Goal: Task Accomplishment & Management: Use online tool/utility

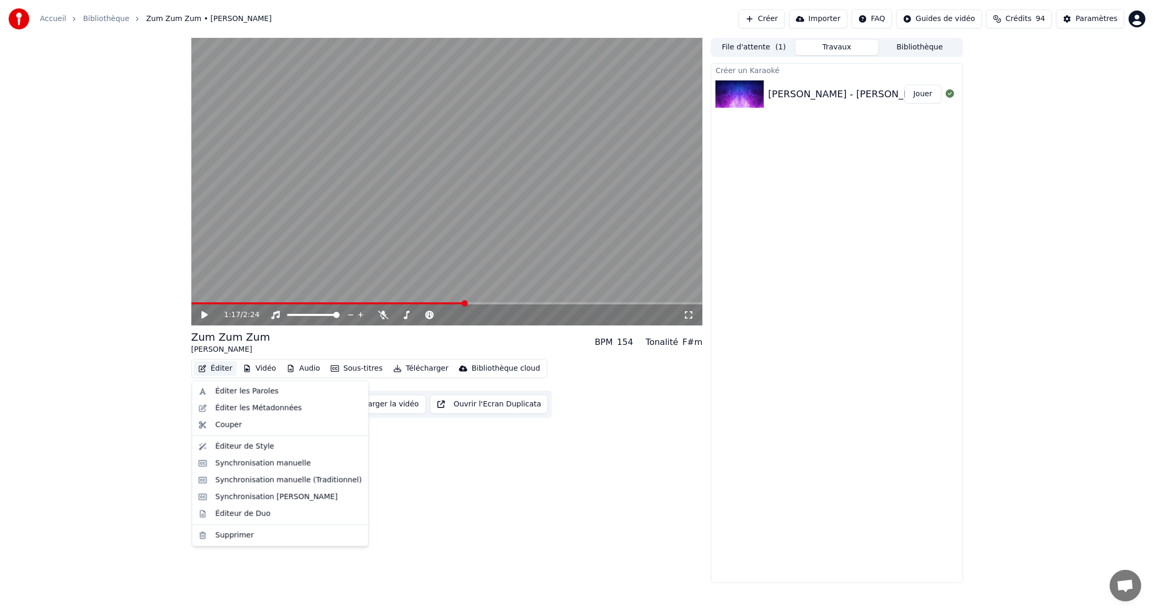
click at [221, 369] on button "Éditer" at bounding box center [215, 368] width 43 height 15
click at [244, 514] on div "Éditeur de Duo" at bounding box center [243, 513] width 55 height 11
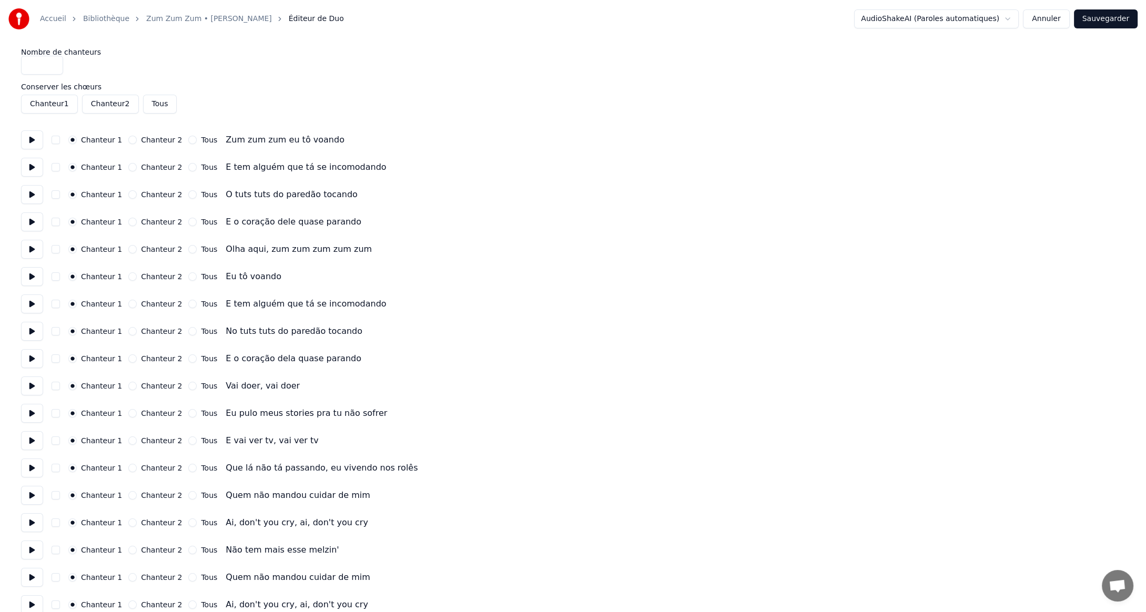
click at [34, 141] on button at bounding box center [32, 139] width 22 height 19
click at [29, 165] on button at bounding box center [32, 167] width 22 height 19
click at [33, 194] on button at bounding box center [32, 194] width 22 height 19
click at [128, 141] on button "Chanteur 2" at bounding box center [132, 140] width 8 height 8
click at [188, 139] on button "Tous" at bounding box center [192, 140] width 8 height 8
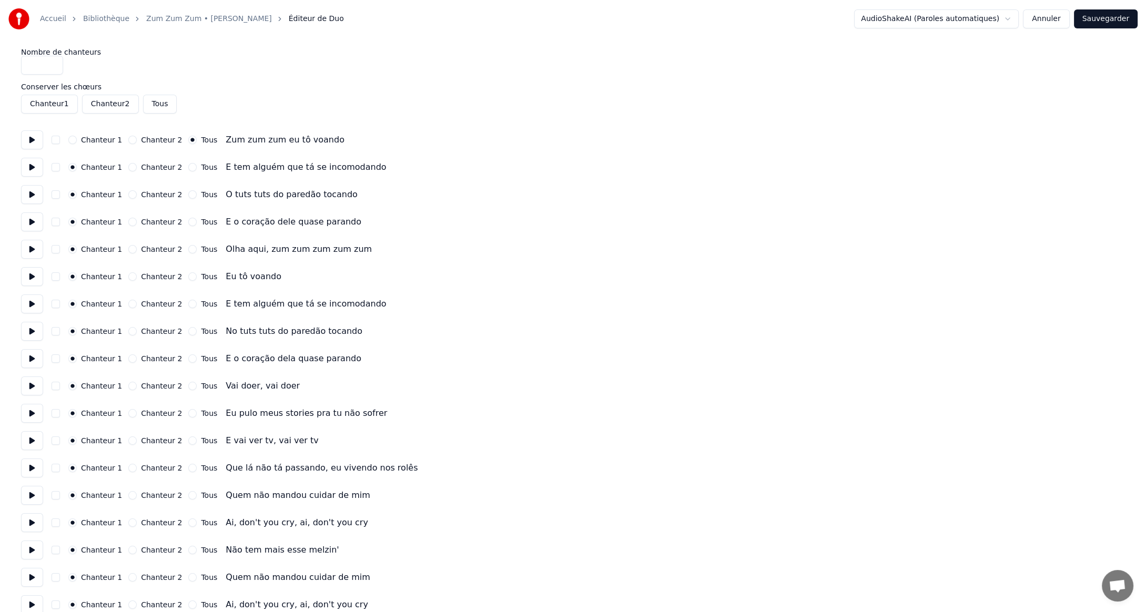
click at [128, 167] on button "Chanteur 2" at bounding box center [132, 167] width 8 height 8
click at [35, 168] on button at bounding box center [32, 167] width 22 height 19
click at [32, 195] on button at bounding box center [32, 194] width 22 height 19
click at [128, 195] on button "Chanteur 2" at bounding box center [132, 194] width 8 height 8
click at [30, 222] on button at bounding box center [32, 221] width 22 height 19
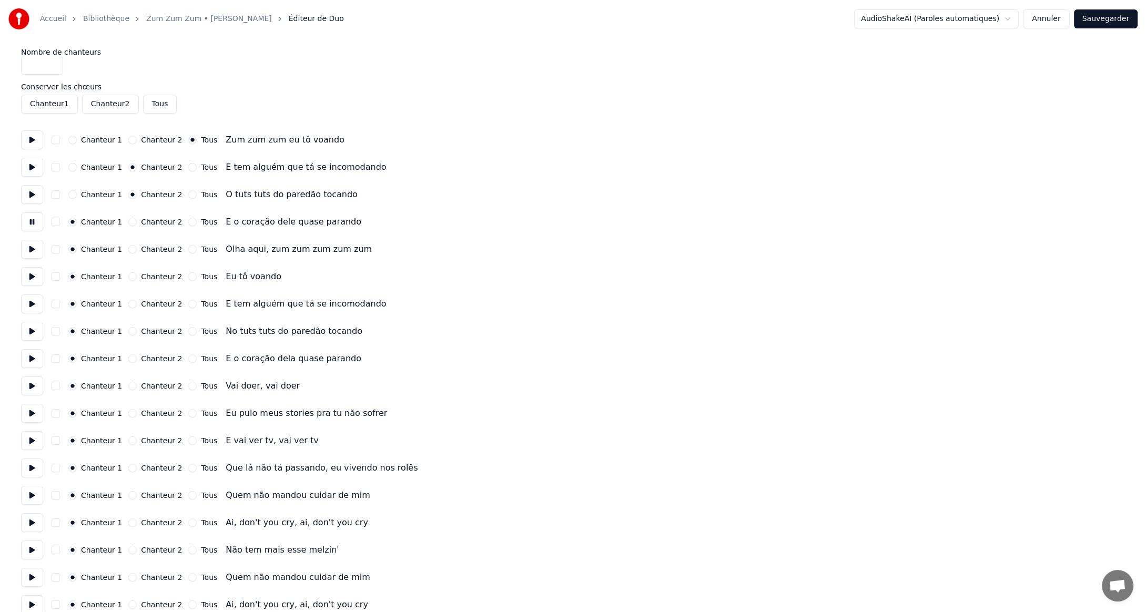
click at [128, 223] on button "Chanteur 2" at bounding box center [132, 222] width 8 height 8
click at [32, 247] on button at bounding box center [32, 249] width 22 height 19
click at [29, 276] on button at bounding box center [32, 276] width 22 height 19
click at [30, 304] on button at bounding box center [32, 303] width 22 height 19
click at [30, 331] on button at bounding box center [32, 331] width 22 height 19
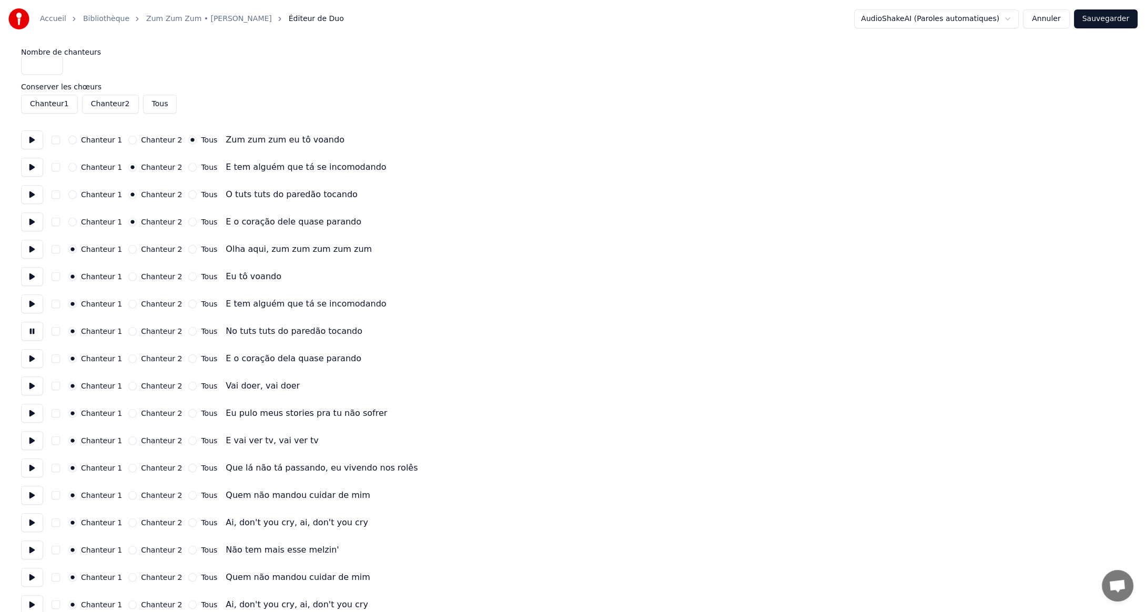
click at [30, 361] on button at bounding box center [32, 358] width 22 height 19
click at [32, 391] on button at bounding box center [32, 385] width 22 height 19
click at [128, 385] on button "Chanteur 2" at bounding box center [132, 386] width 8 height 8
click at [27, 412] on button at bounding box center [32, 413] width 22 height 19
click at [32, 384] on button at bounding box center [32, 385] width 22 height 19
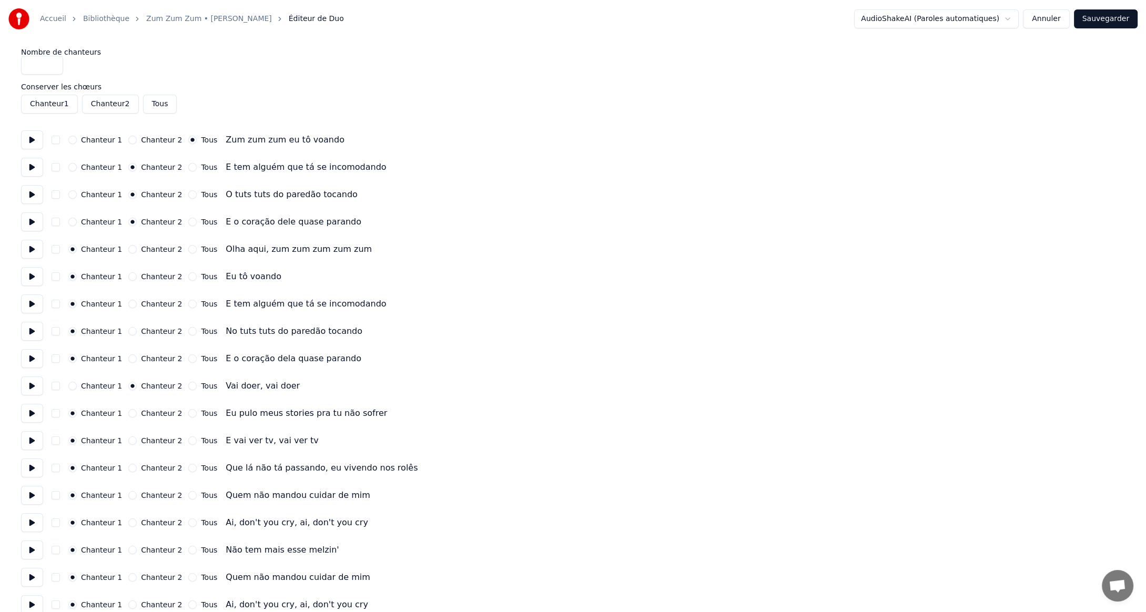
click at [29, 411] on button at bounding box center [32, 413] width 22 height 19
click at [128, 413] on button "Chanteur 2" at bounding box center [132, 413] width 8 height 8
click at [33, 439] on button at bounding box center [32, 440] width 22 height 19
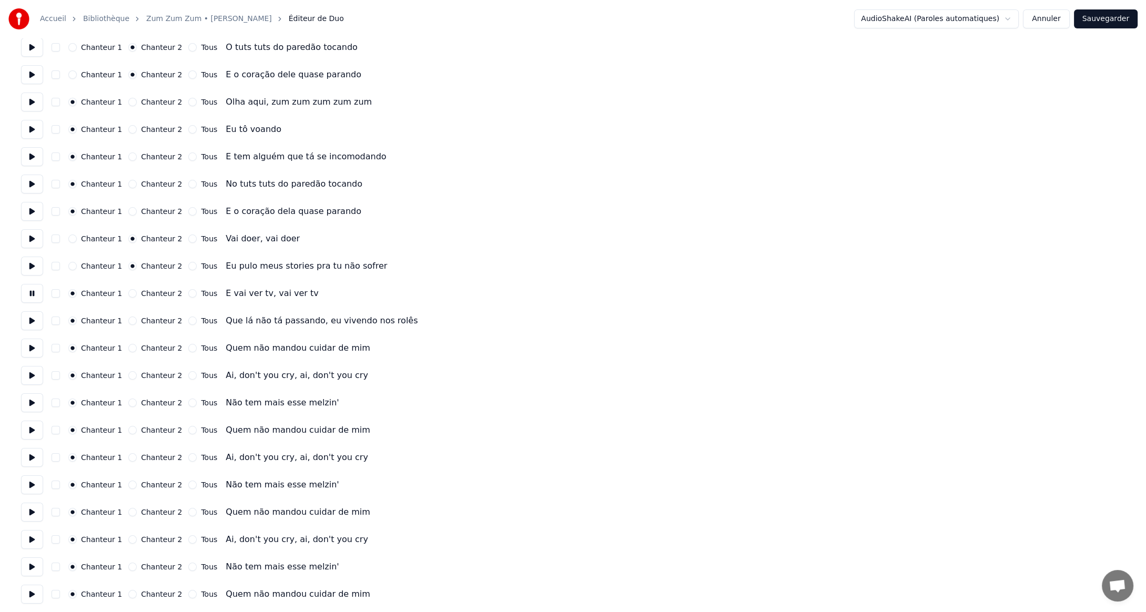
scroll to position [158, 0]
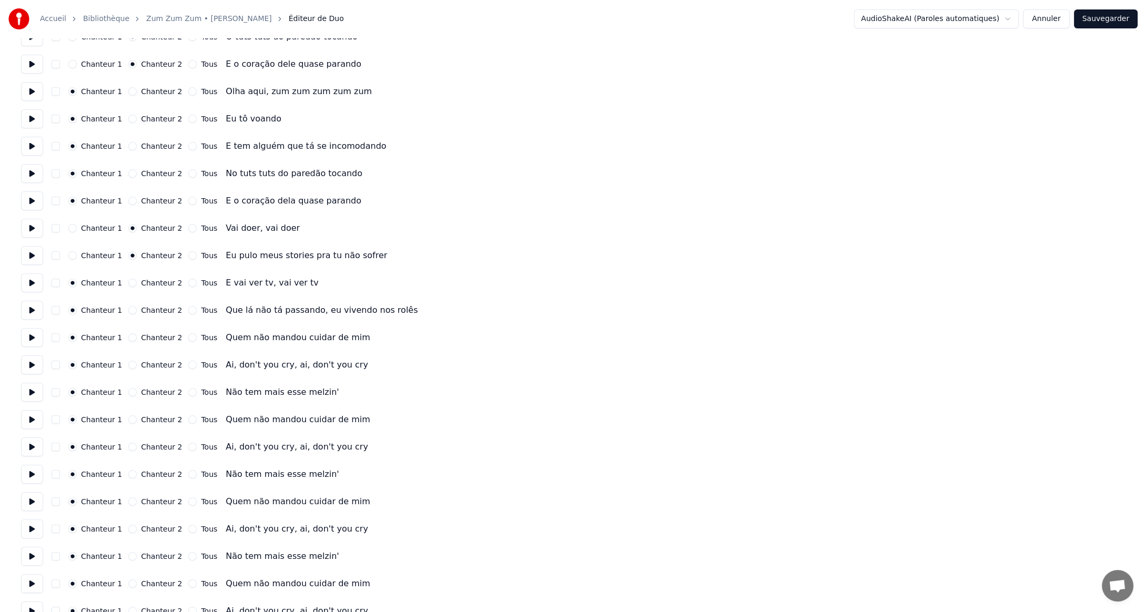
click at [32, 309] on button at bounding box center [32, 310] width 22 height 19
click at [30, 338] on button at bounding box center [32, 337] width 22 height 19
click at [128, 339] on button "Chanteur 2" at bounding box center [132, 337] width 8 height 8
click at [28, 365] on button at bounding box center [32, 364] width 22 height 19
click at [128, 364] on button "Chanteur 2" at bounding box center [132, 365] width 8 height 8
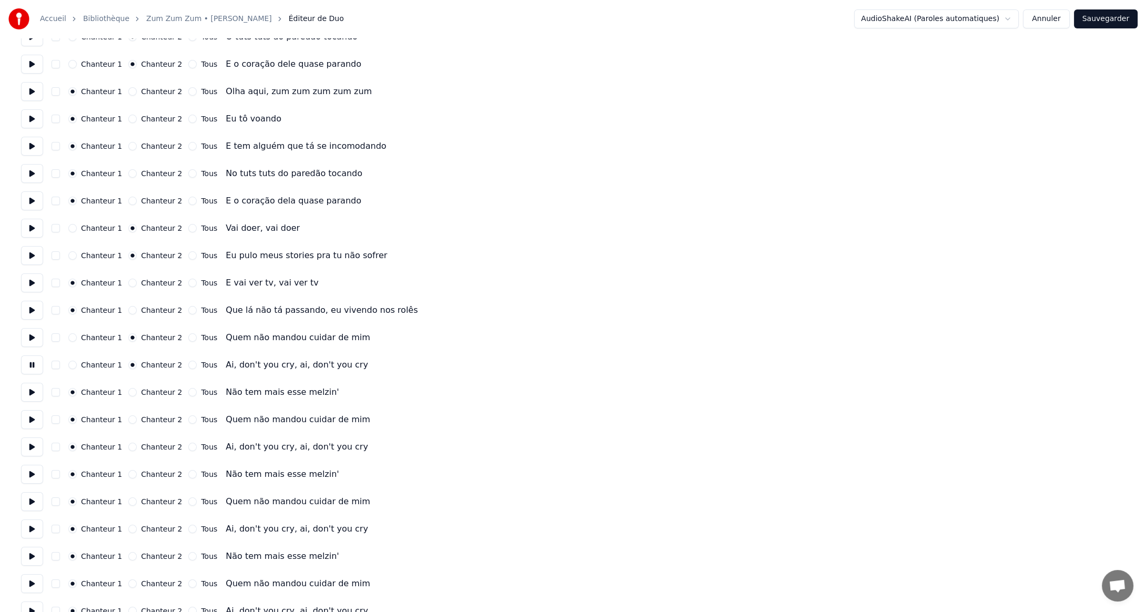
click at [29, 389] on button at bounding box center [32, 392] width 22 height 19
click at [128, 391] on button "Chanteur 2" at bounding box center [132, 392] width 8 height 8
click at [30, 417] on button at bounding box center [32, 419] width 22 height 19
click at [128, 420] on button "Chanteur 2" at bounding box center [132, 419] width 8 height 8
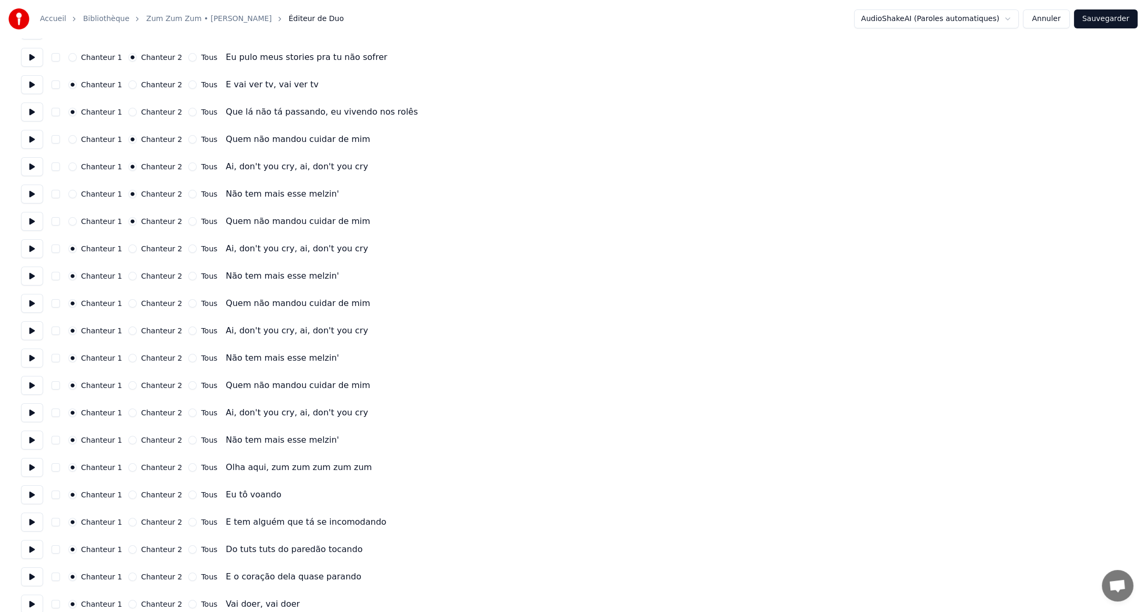
scroll to position [368, 0]
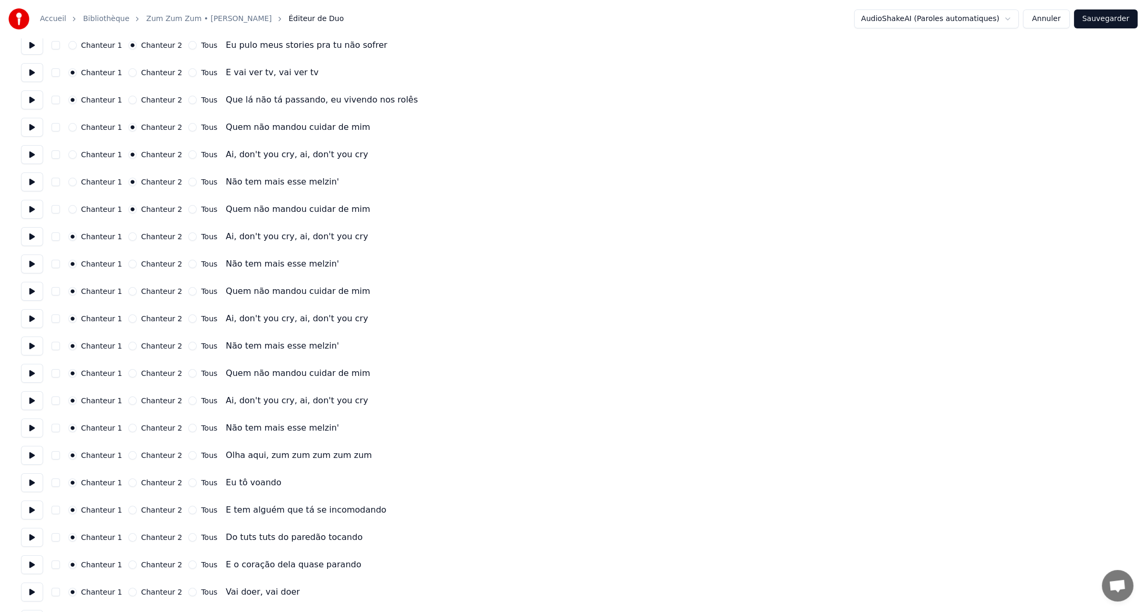
click at [30, 237] on button at bounding box center [32, 236] width 22 height 19
click at [128, 238] on button "Chanteur 2" at bounding box center [132, 236] width 8 height 8
click at [27, 264] on button at bounding box center [32, 263] width 22 height 19
click at [128, 264] on button "Chanteur 2" at bounding box center [132, 264] width 8 height 8
click at [31, 287] on button at bounding box center [32, 291] width 22 height 19
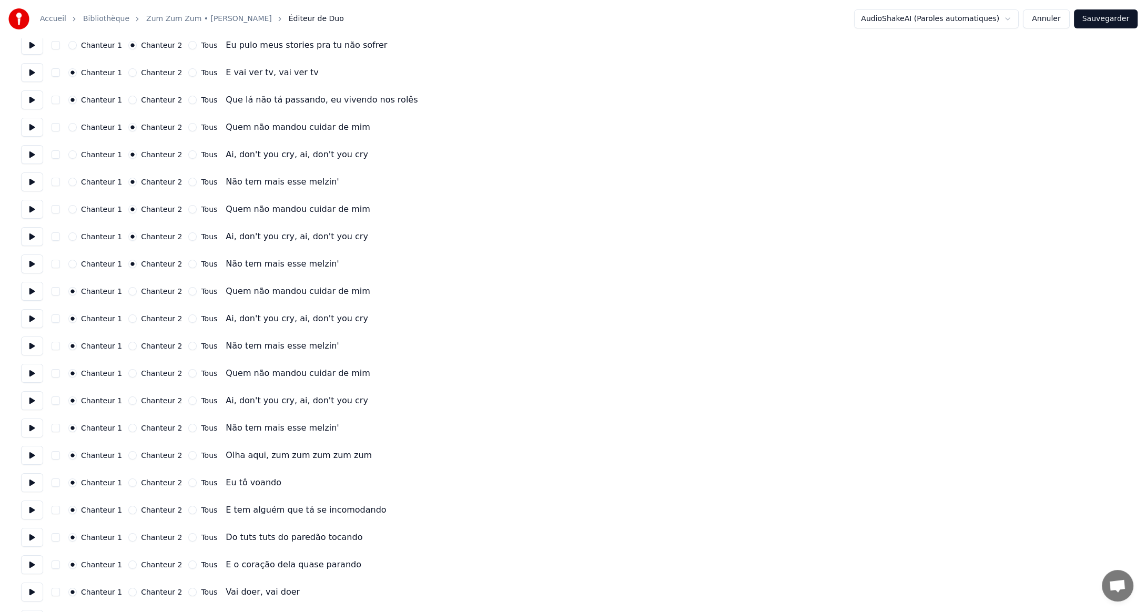
click at [29, 291] on button at bounding box center [32, 291] width 22 height 19
click at [30, 315] on button at bounding box center [32, 318] width 22 height 19
click at [128, 319] on button "Chanteur 2" at bounding box center [132, 318] width 8 height 8
click at [27, 346] on button at bounding box center [32, 345] width 22 height 19
click at [29, 374] on button at bounding box center [32, 373] width 22 height 19
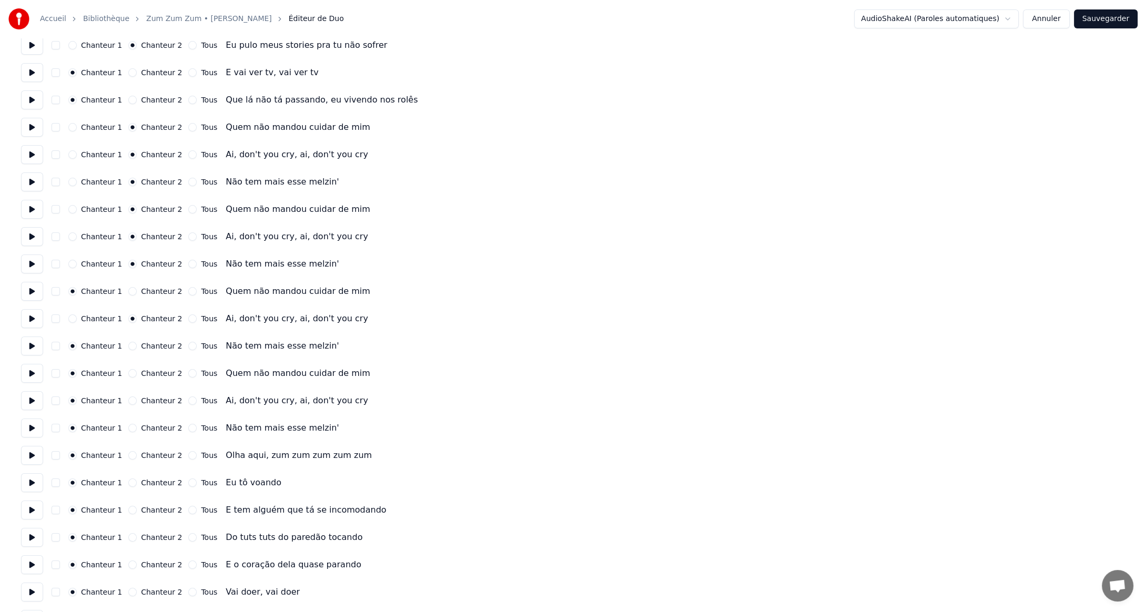
click at [29, 402] on button at bounding box center [32, 400] width 22 height 19
click at [128, 401] on button "Chanteur 2" at bounding box center [132, 400] width 8 height 8
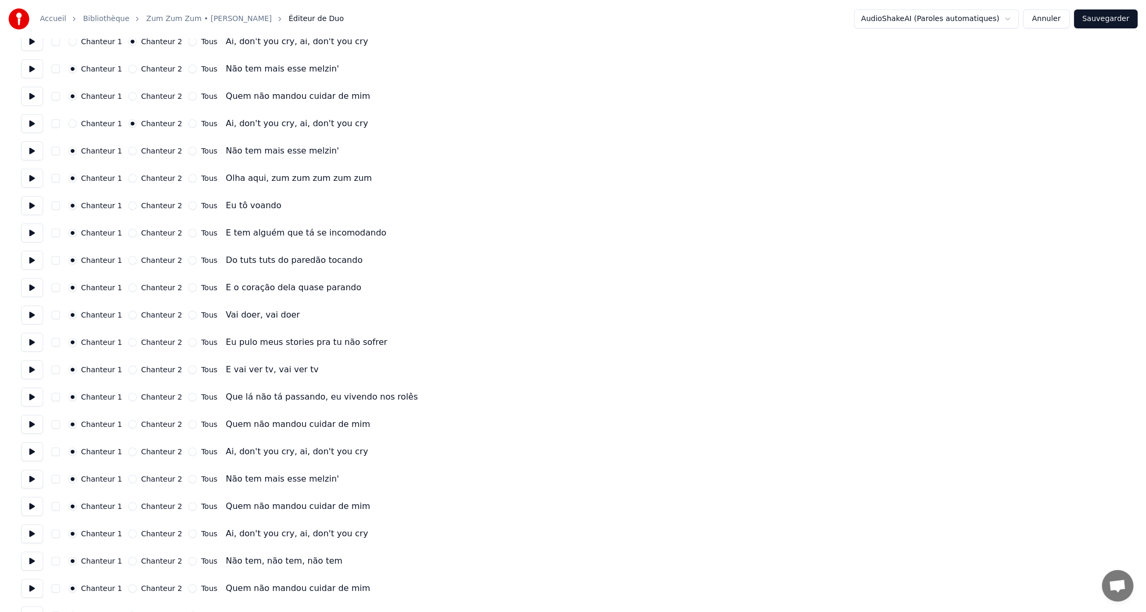
scroll to position [631, 0]
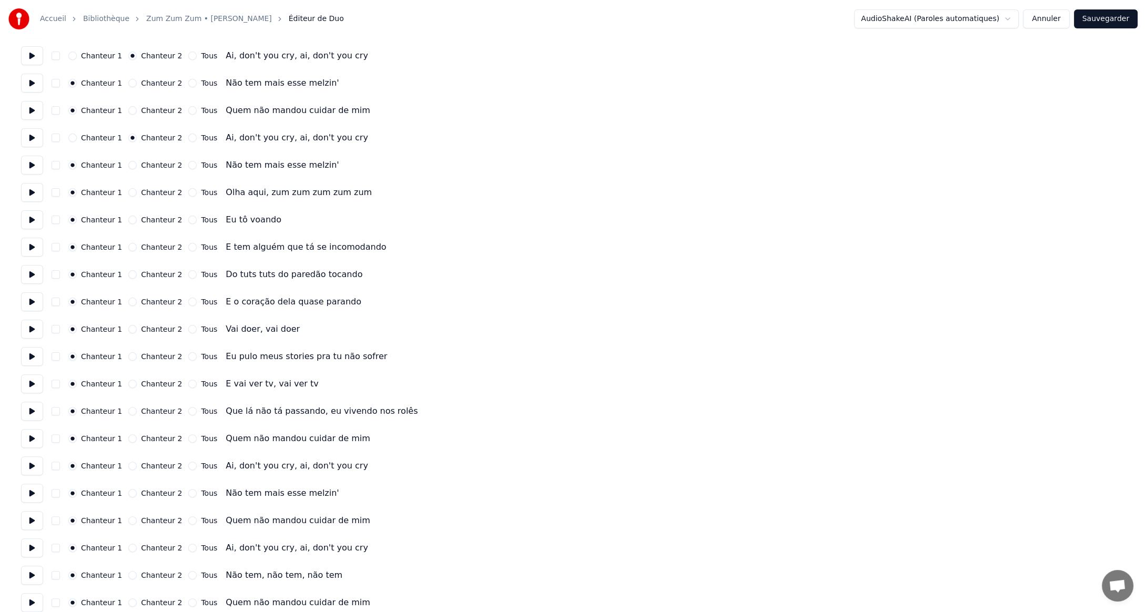
click at [27, 164] on button at bounding box center [32, 165] width 22 height 19
click at [34, 191] on button at bounding box center [32, 192] width 22 height 19
click at [32, 193] on button at bounding box center [32, 192] width 22 height 19
click at [34, 195] on button at bounding box center [32, 192] width 22 height 19
click at [31, 222] on button at bounding box center [32, 219] width 22 height 19
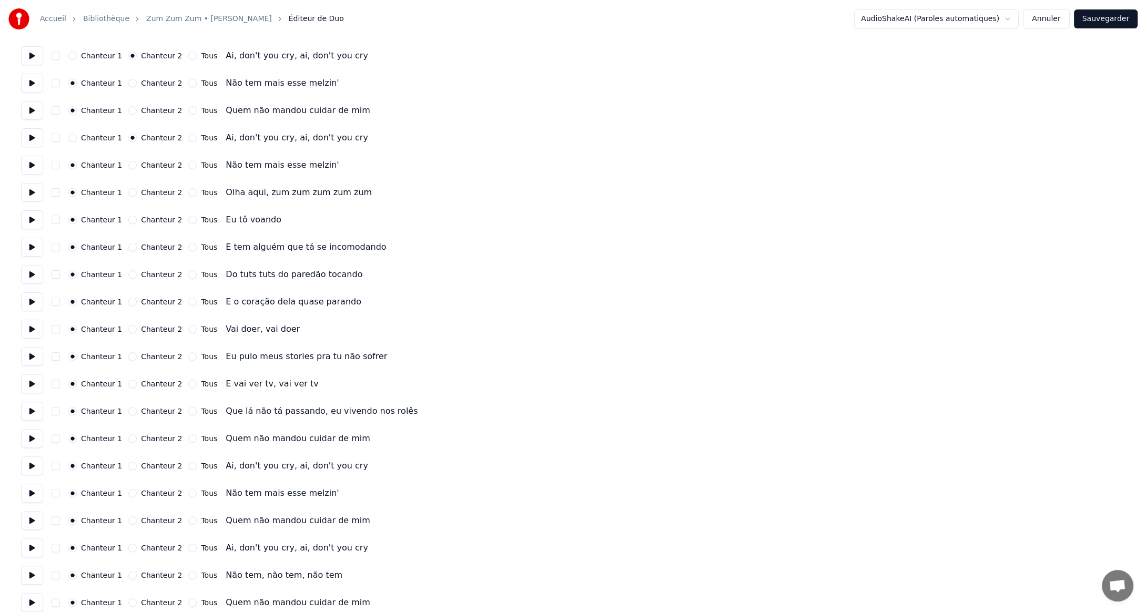
click at [30, 248] on button at bounding box center [32, 247] width 22 height 19
click at [29, 275] on button at bounding box center [32, 274] width 22 height 19
click at [30, 303] on button at bounding box center [32, 301] width 22 height 19
click at [29, 330] on button at bounding box center [32, 329] width 22 height 19
click at [128, 331] on button "Chanteur 2" at bounding box center [132, 329] width 8 height 8
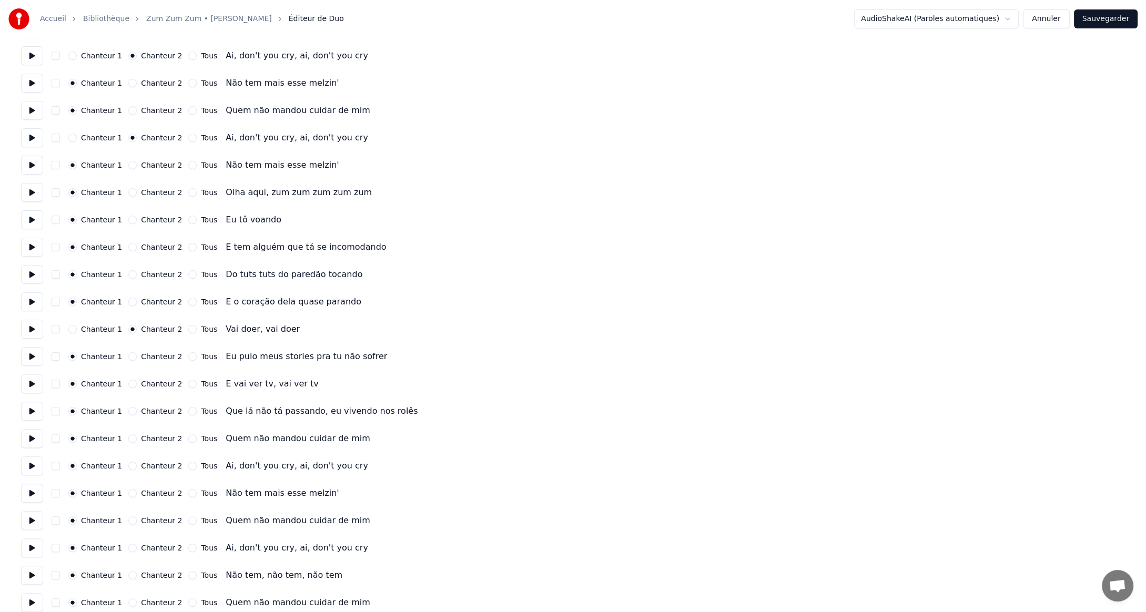
click at [27, 353] on button at bounding box center [32, 356] width 22 height 19
click at [128, 356] on button "Chanteur 2" at bounding box center [132, 356] width 8 height 8
click at [30, 385] on button at bounding box center [32, 383] width 22 height 19
click at [128, 383] on button "Chanteur 2" at bounding box center [132, 384] width 8 height 8
click at [33, 413] on button at bounding box center [32, 411] width 22 height 19
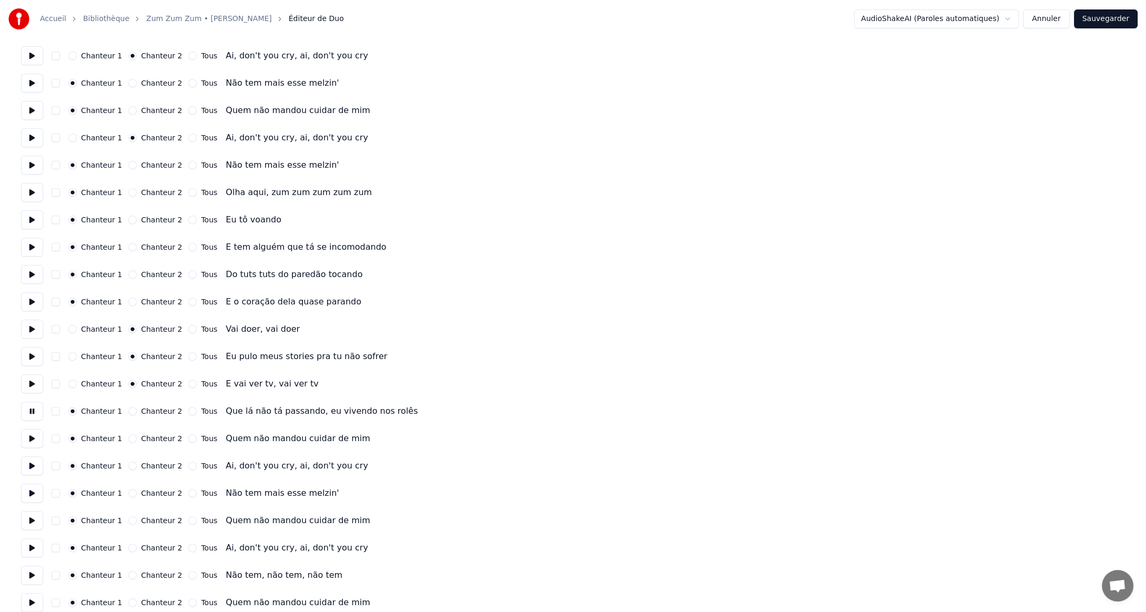
click at [128, 411] on button "Chanteur 2" at bounding box center [132, 411] width 8 height 8
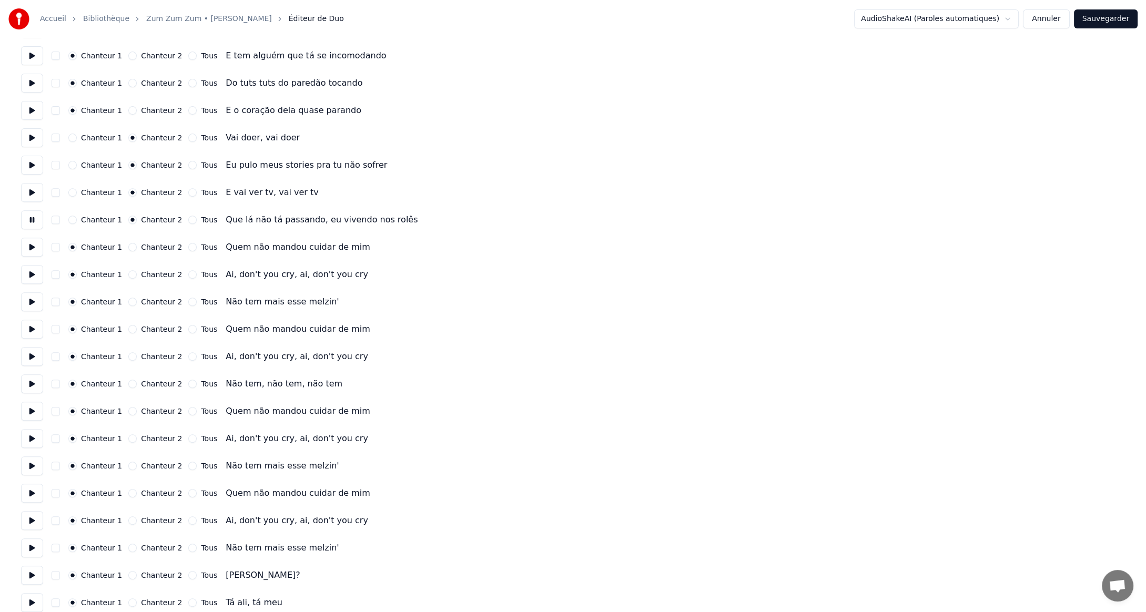
scroll to position [833, 0]
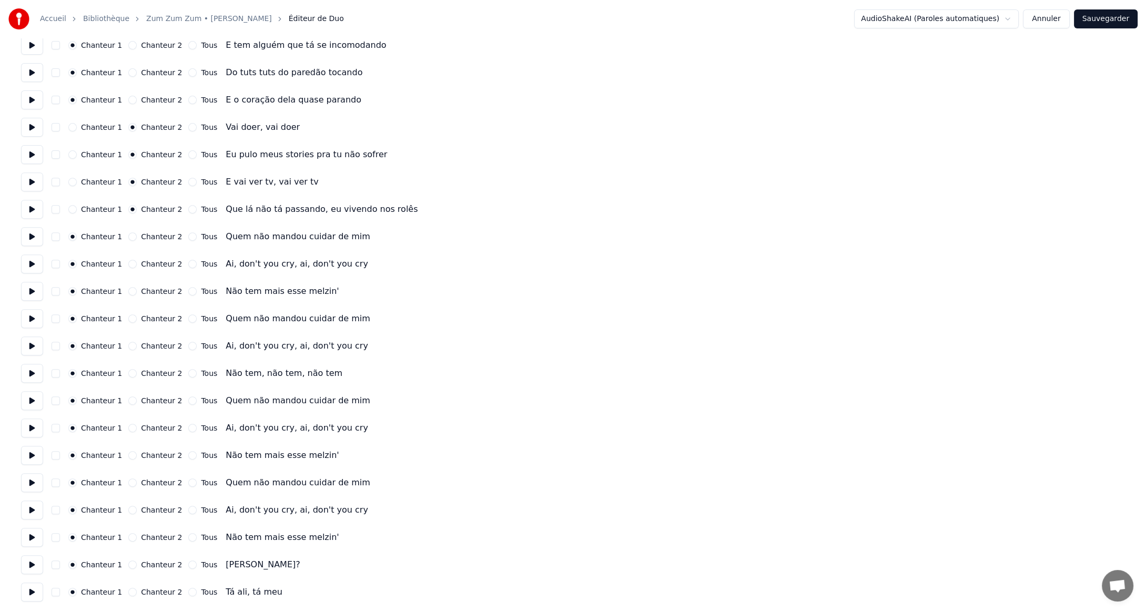
click at [32, 235] on button at bounding box center [32, 236] width 22 height 19
click at [32, 262] on button at bounding box center [32, 263] width 22 height 19
click at [128, 261] on button "Chanteur 2" at bounding box center [132, 264] width 8 height 8
click at [32, 289] on button at bounding box center [32, 291] width 22 height 19
click at [36, 319] on button at bounding box center [32, 318] width 22 height 19
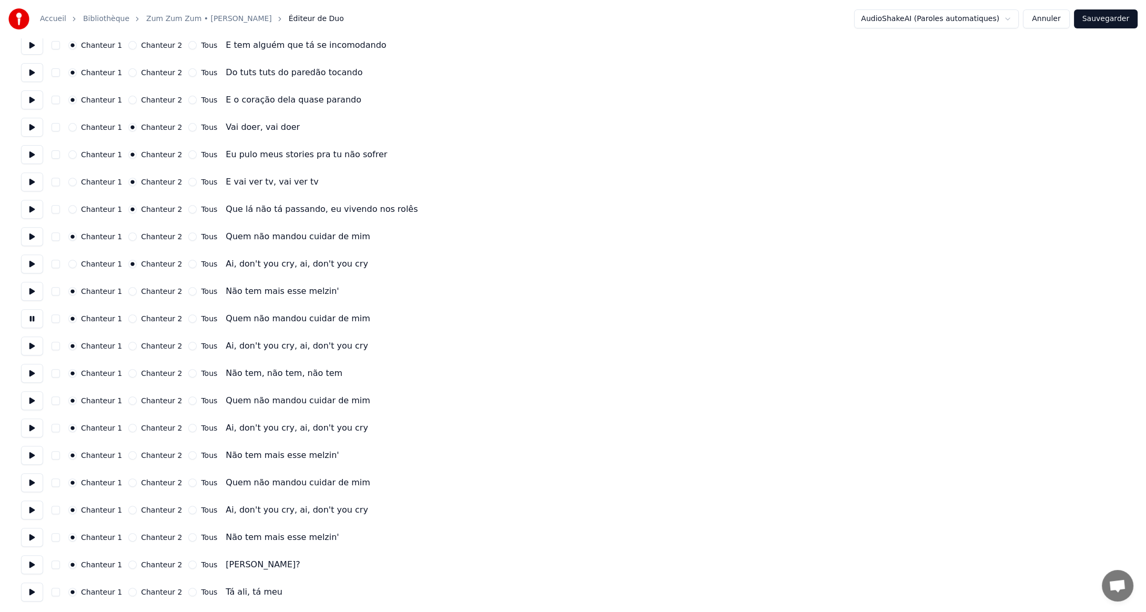
click at [31, 345] on button at bounding box center [32, 345] width 22 height 19
click at [128, 344] on button "Chanteur 2" at bounding box center [132, 346] width 8 height 8
click at [29, 371] on button at bounding box center [32, 373] width 22 height 19
click at [33, 400] on button at bounding box center [32, 400] width 22 height 19
click at [188, 400] on button "Tous" at bounding box center [192, 400] width 8 height 8
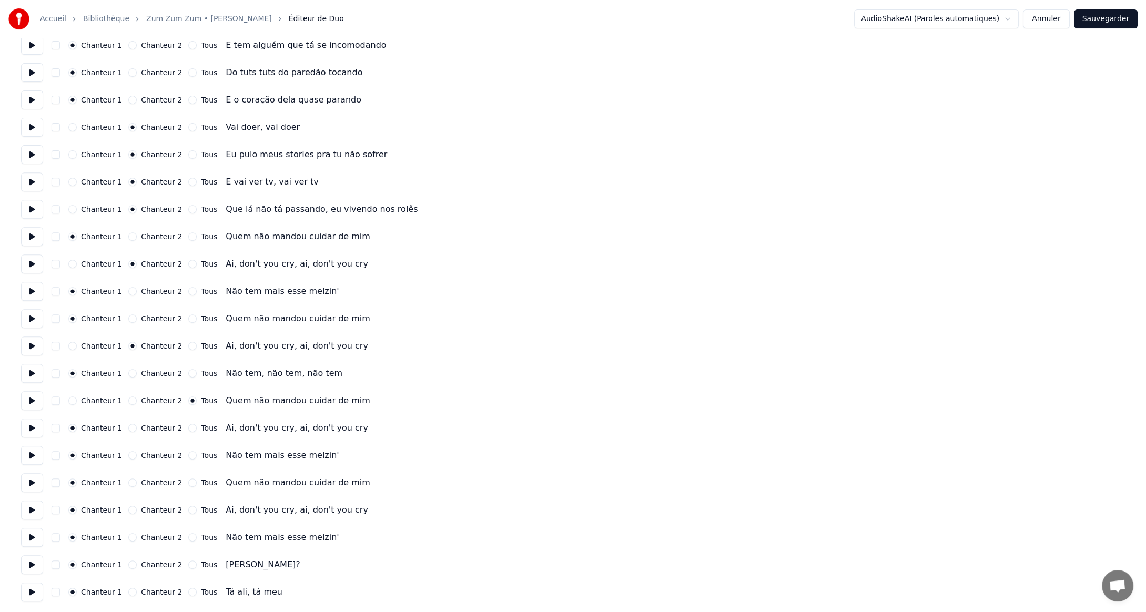
click at [32, 427] on button at bounding box center [32, 428] width 22 height 19
click at [128, 428] on button "Chanteur 2" at bounding box center [132, 428] width 8 height 8
click at [128, 401] on button "Chanteur 2" at bounding box center [132, 400] width 8 height 8
click at [33, 453] on button at bounding box center [32, 455] width 22 height 19
click at [29, 455] on button at bounding box center [32, 455] width 22 height 19
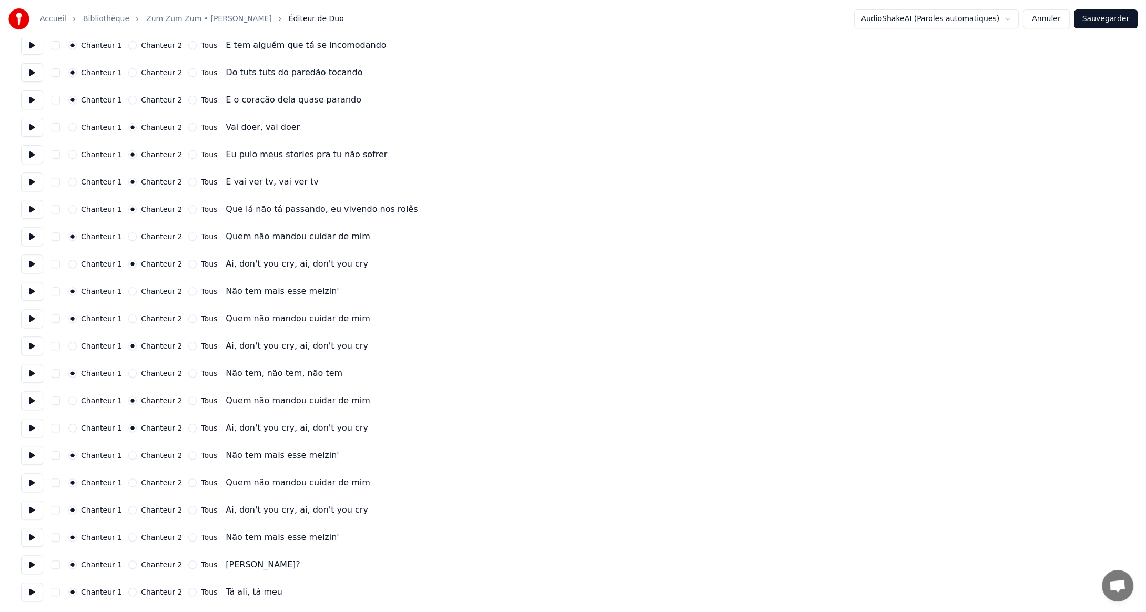
click at [30, 428] on button at bounding box center [32, 428] width 22 height 19
click at [128, 457] on button "Chanteur 2" at bounding box center [132, 455] width 8 height 8
click at [33, 484] on button at bounding box center [32, 482] width 22 height 19
click at [128, 482] on button "Chanteur 2" at bounding box center [132, 482] width 8 height 8
click at [30, 509] on button at bounding box center [32, 510] width 22 height 19
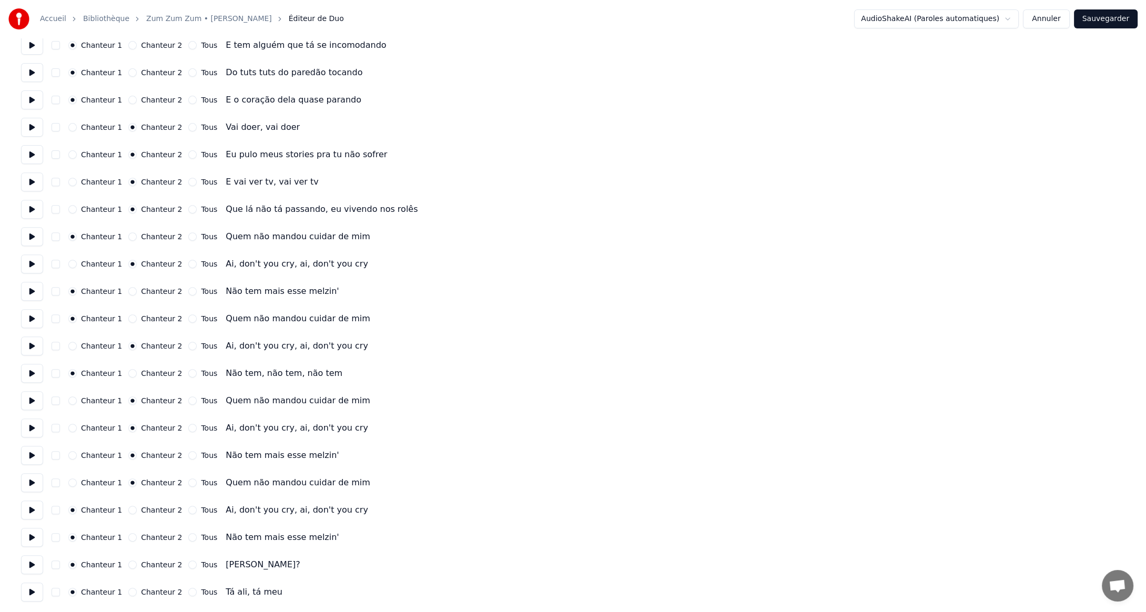
click at [188, 512] on button "Tous" at bounding box center [192, 510] width 8 height 8
click at [32, 537] on button at bounding box center [32, 537] width 22 height 19
click at [188, 538] on button "Tous" at bounding box center [192, 537] width 8 height 8
click at [30, 562] on button at bounding box center [32, 564] width 22 height 19
click at [34, 563] on button at bounding box center [32, 564] width 22 height 19
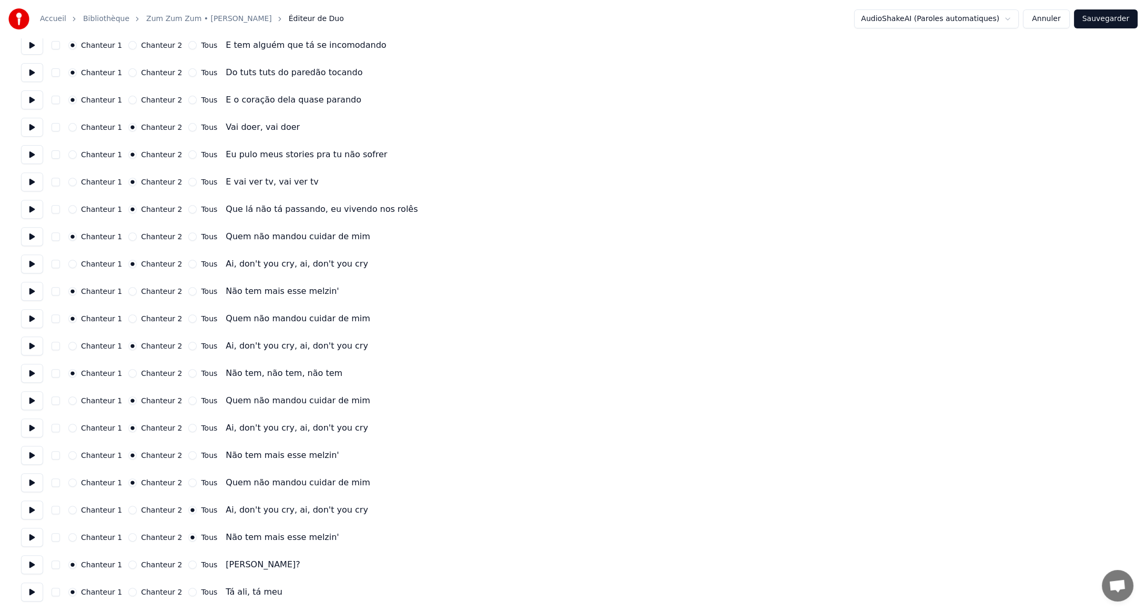
click at [34, 590] on button at bounding box center [32, 592] width 22 height 19
click at [1102, 17] on button "Sauvegarder" at bounding box center [1106, 18] width 64 height 19
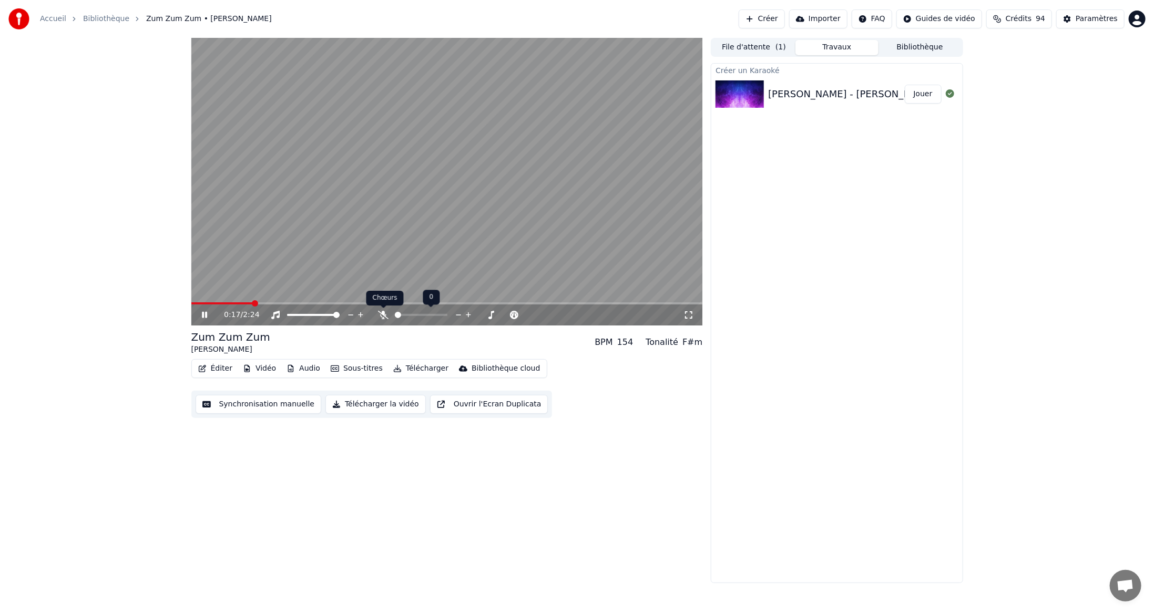
click at [384, 314] on icon at bounding box center [383, 315] width 11 height 8
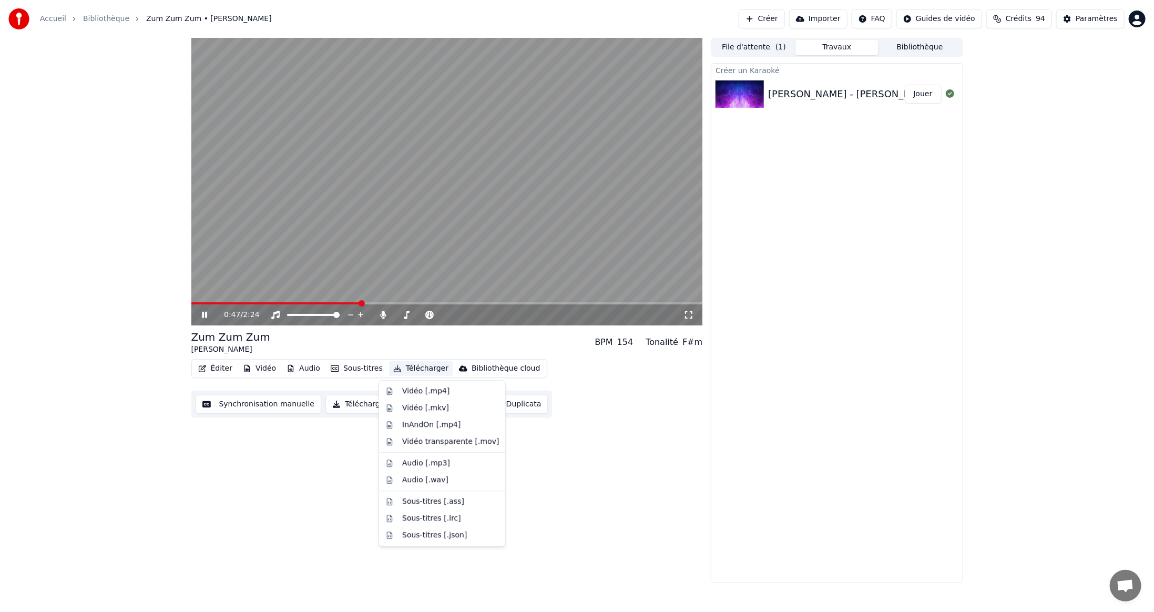
click at [421, 368] on button "Télécharger" at bounding box center [421, 368] width 64 height 15
click at [421, 392] on div "Vidéo [.mp4]" at bounding box center [425, 391] width 47 height 11
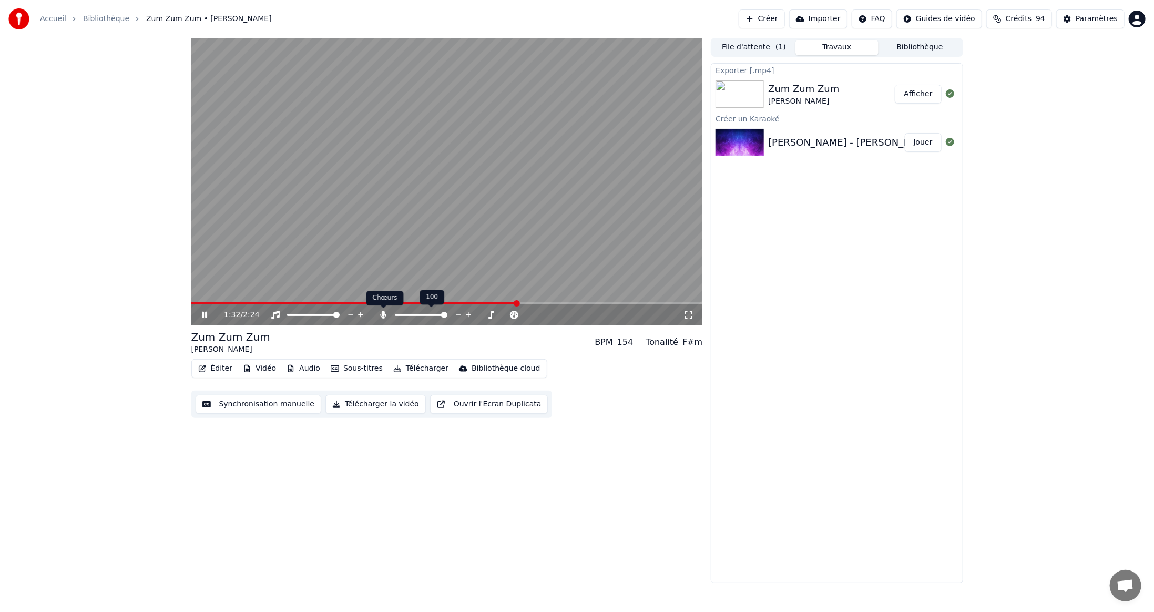
click at [382, 314] on icon at bounding box center [384, 315] width 6 height 8
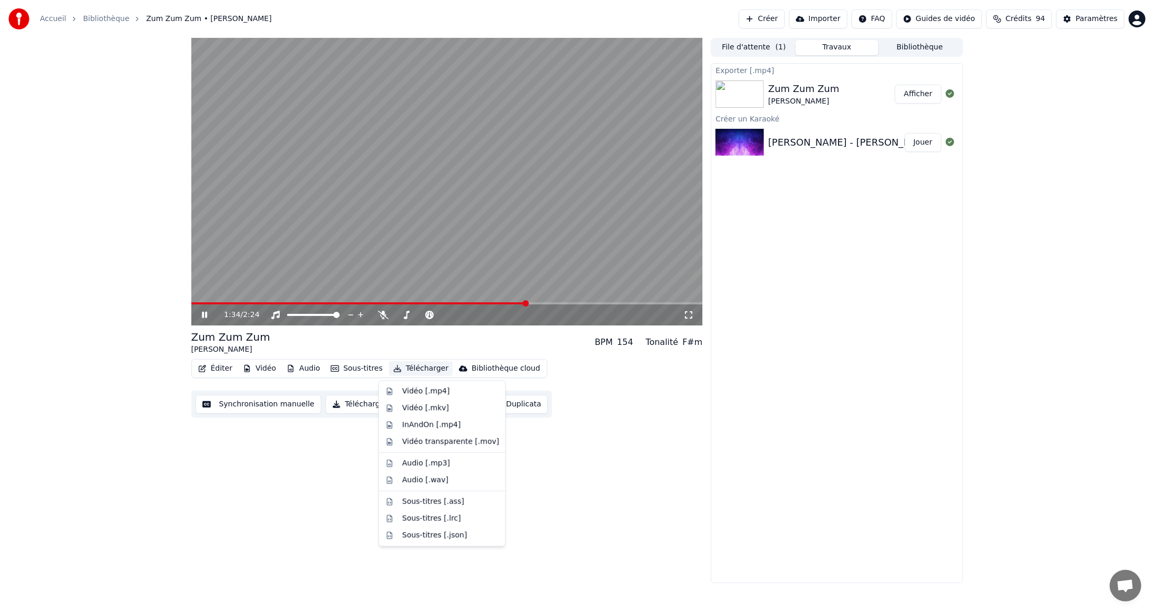
click at [411, 368] on button "Télécharger" at bounding box center [421, 368] width 64 height 15
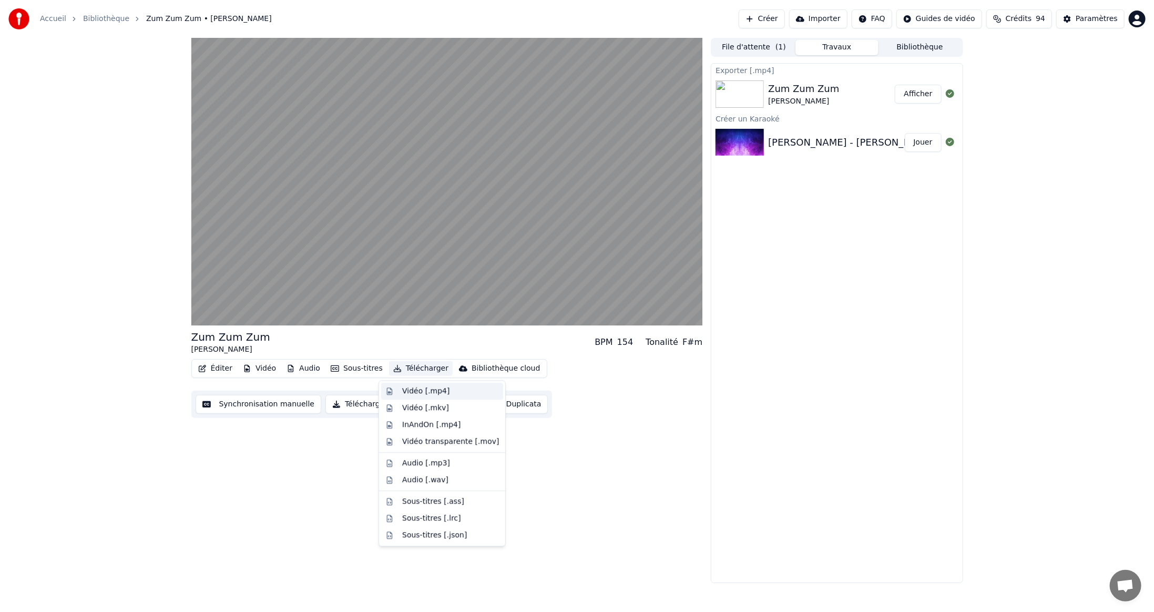
click at [419, 390] on div "Vidéo [.mp4]" at bounding box center [425, 391] width 47 height 11
